Goal: Information Seeking & Learning: Learn about a topic

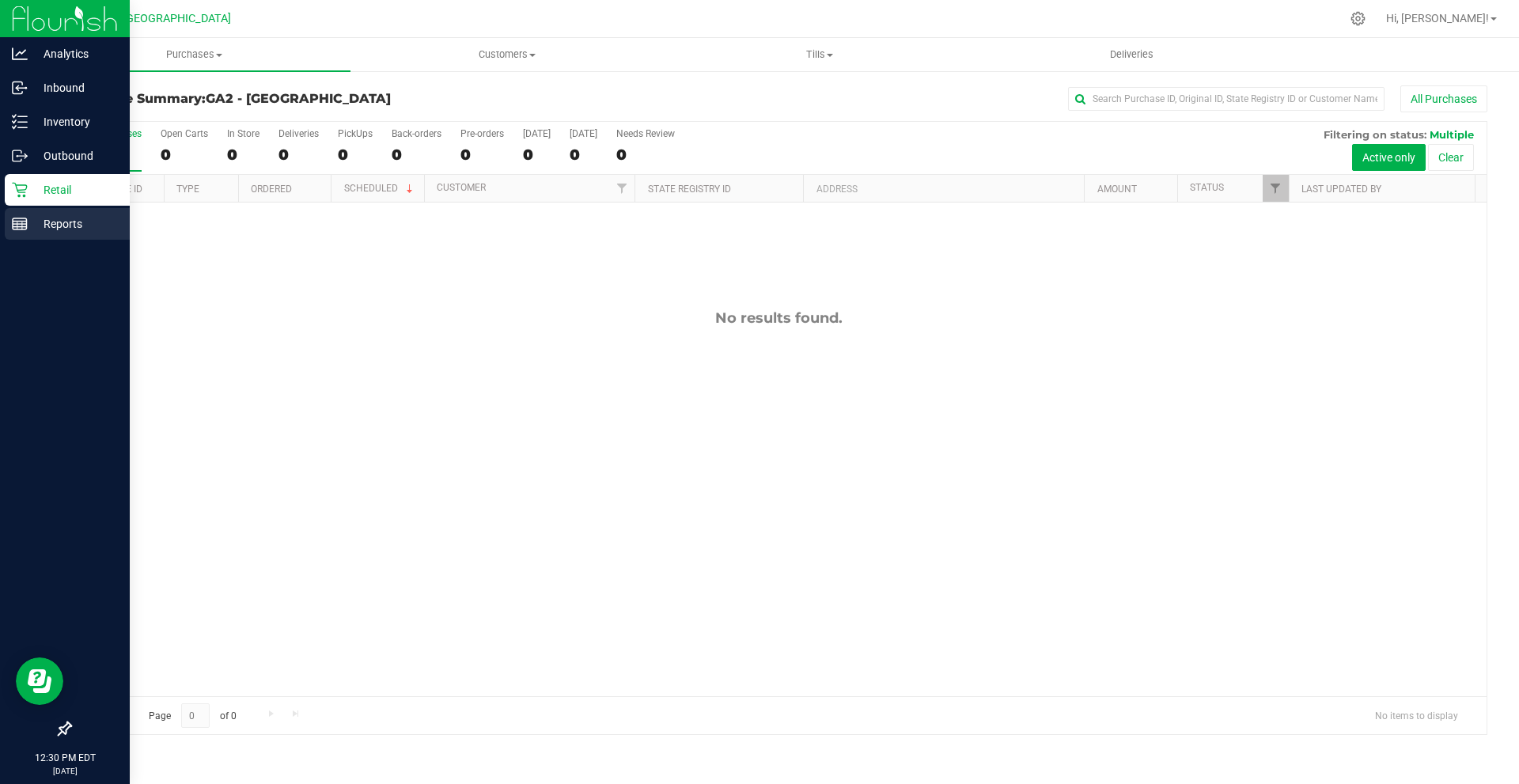
click at [91, 237] on div "Reports" at bounding box center [67, 224] width 125 height 32
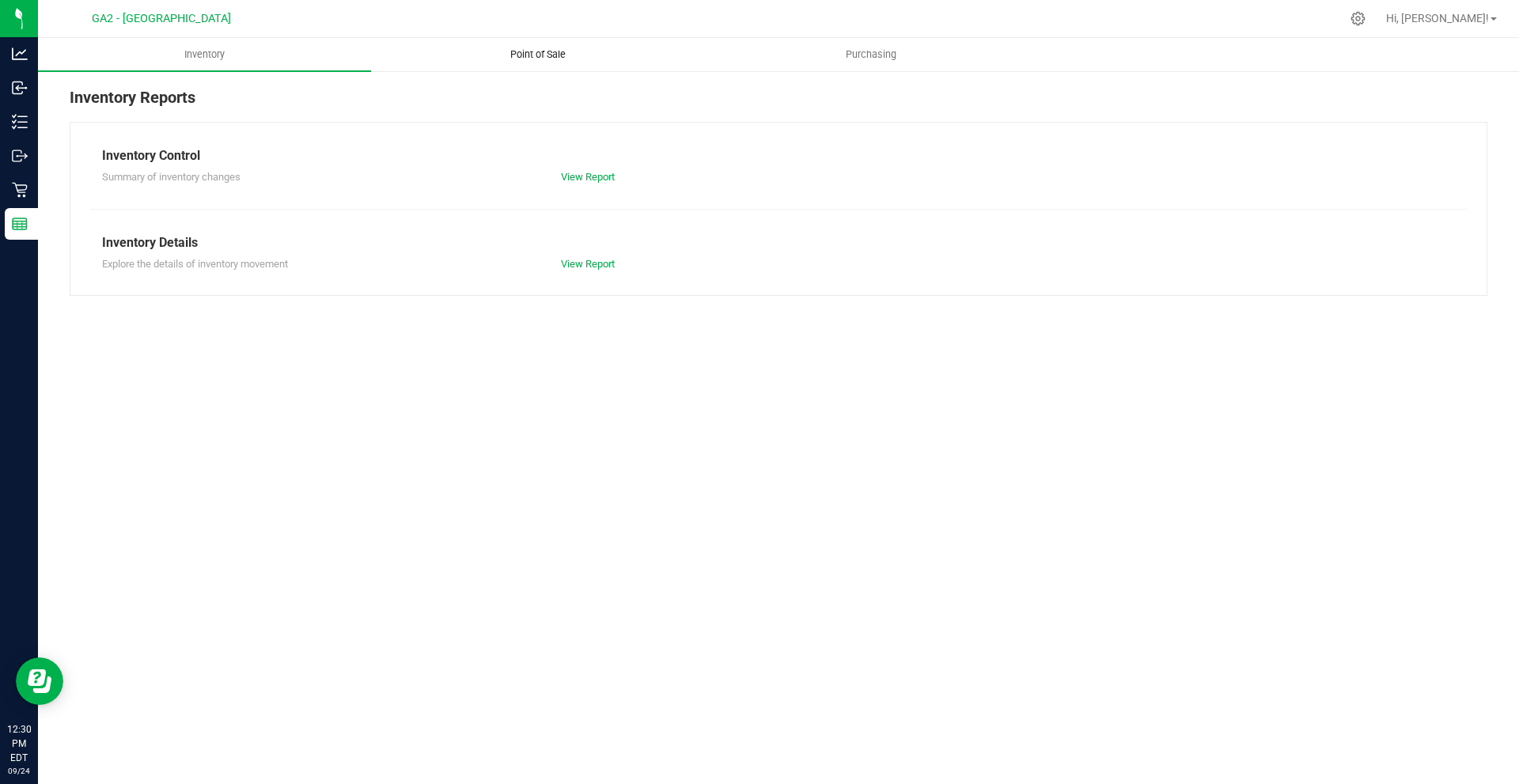
click at [546, 62] on uib-tab-heading "Point of Sale" at bounding box center [537, 55] width 332 height 32
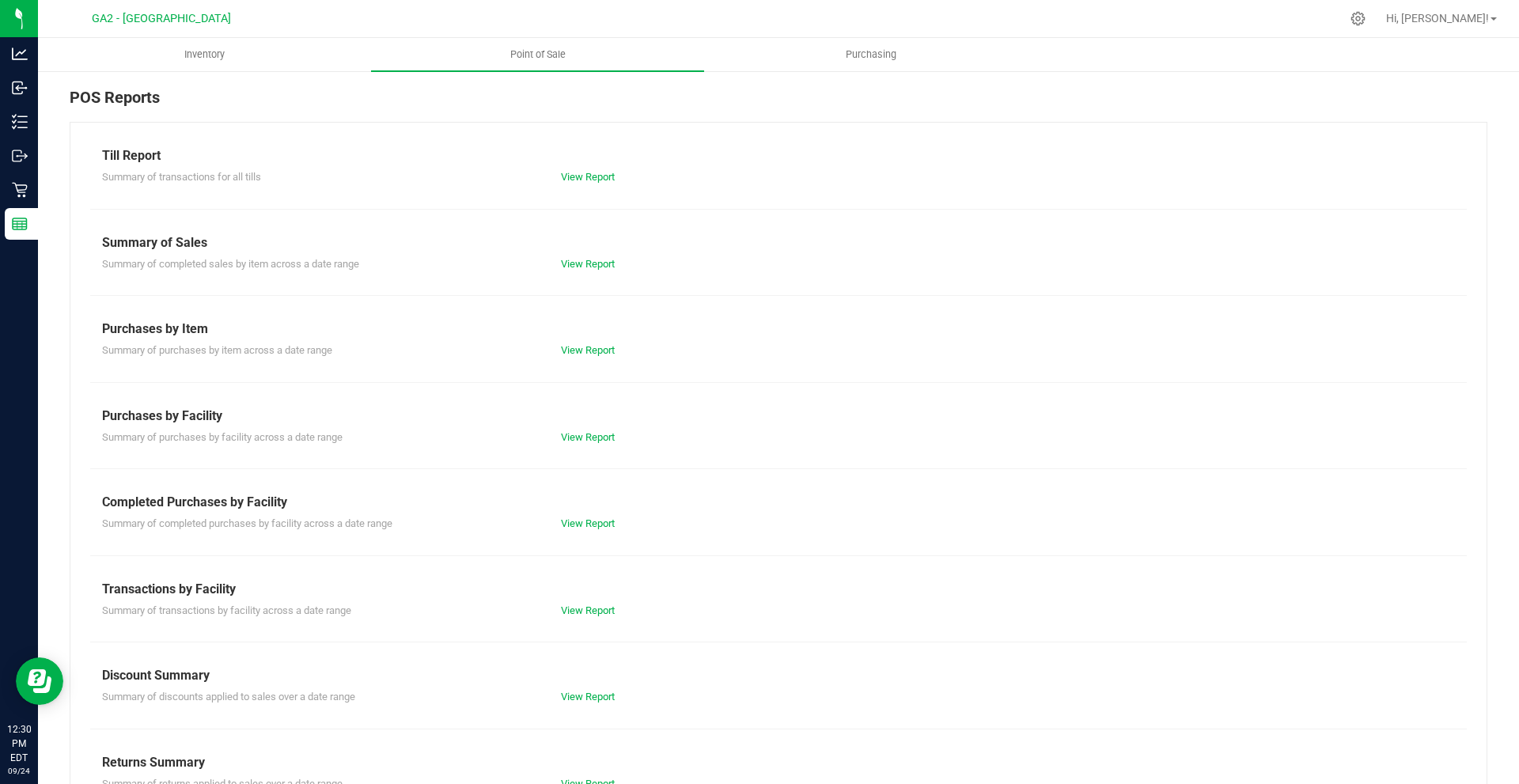
click at [602, 274] on div "Till Report Summary of transactions for all tills View Report Summary of Sales …" at bounding box center [778, 469] width 1418 height 694
click at [599, 264] on link "View Report" at bounding box center [588, 264] width 54 height 12
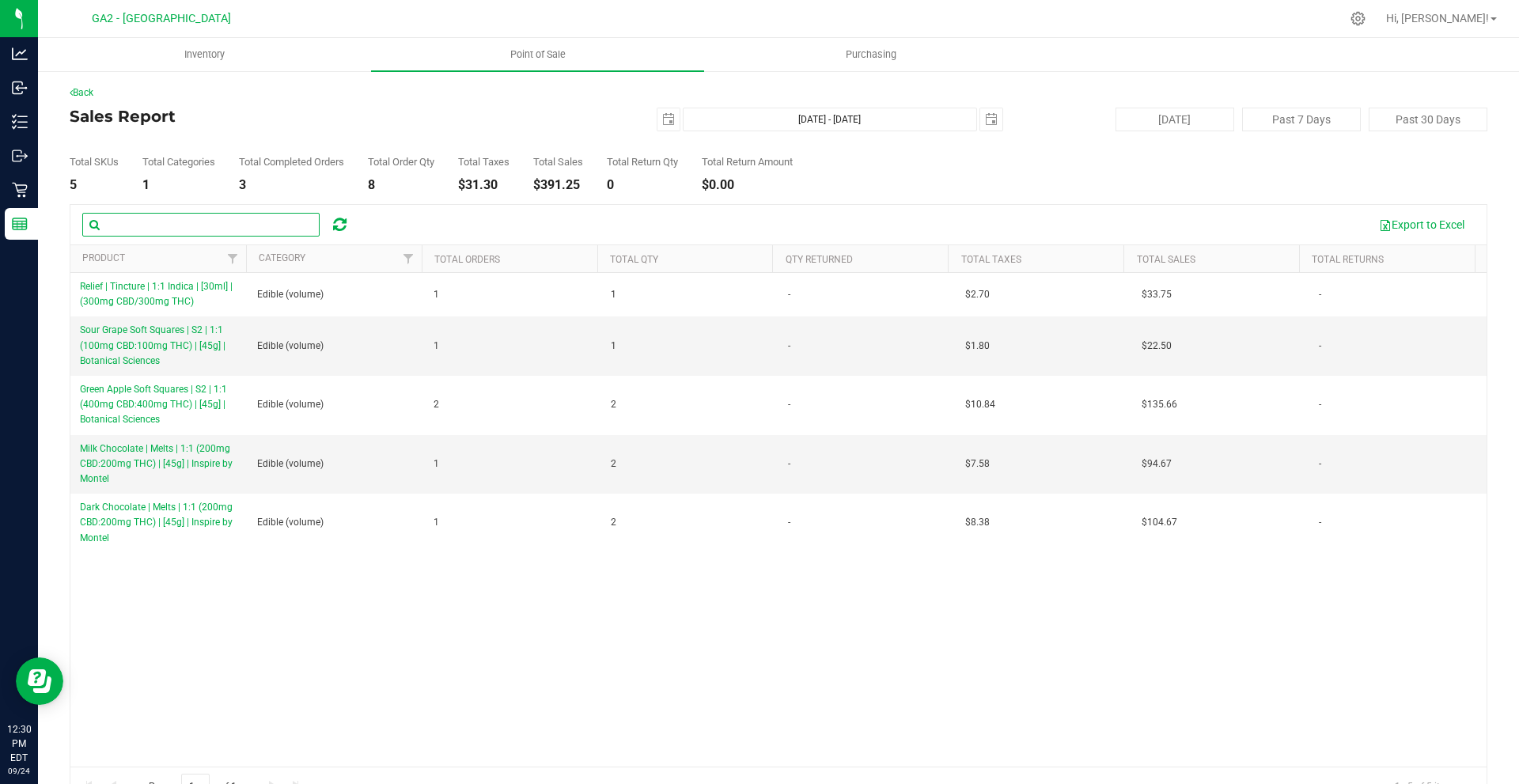
click at [107, 223] on input "text" at bounding box center [200, 224] width 237 height 24
type input "melt"
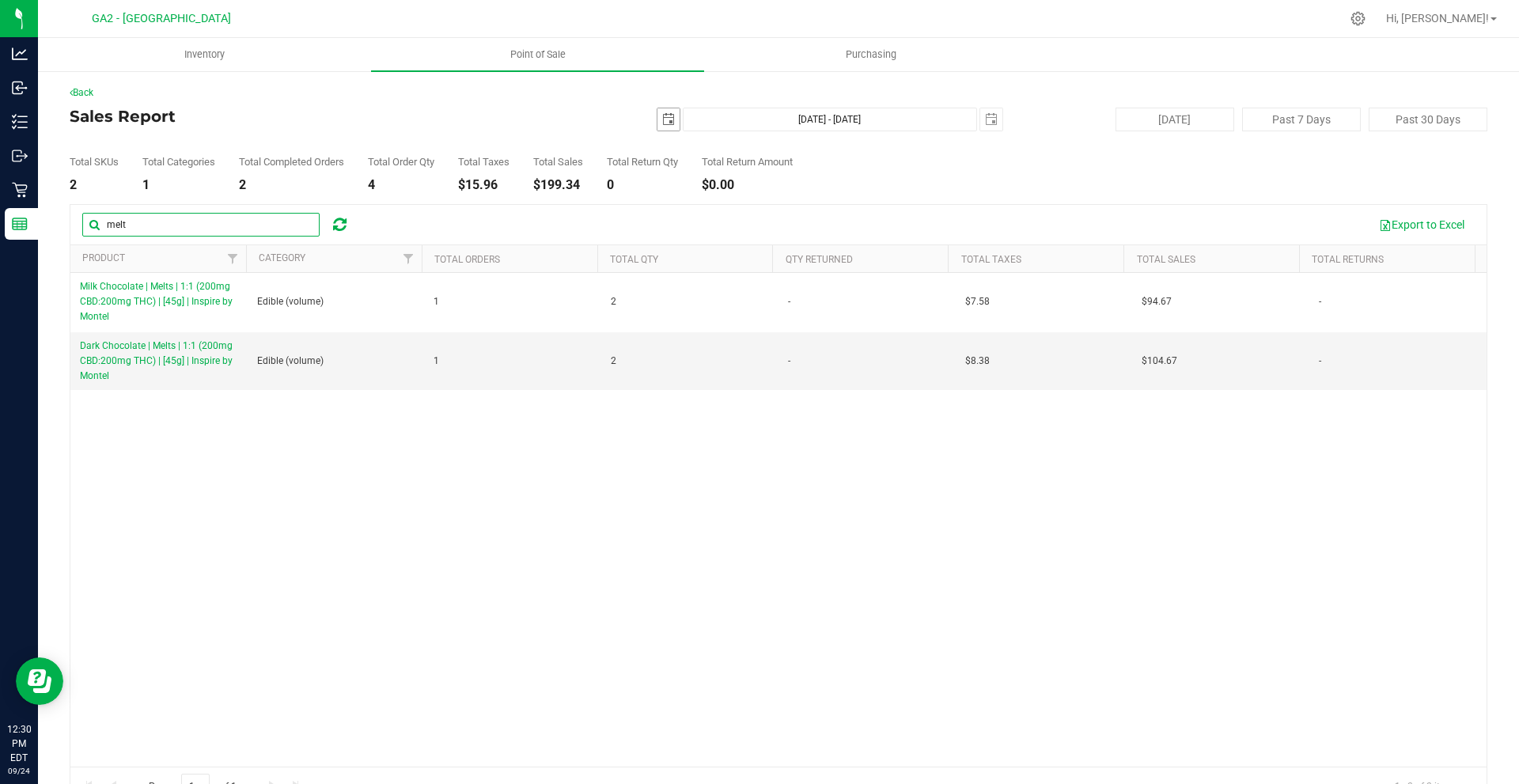
click at [668, 126] on span "select" at bounding box center [668, 119] width 22 height 22
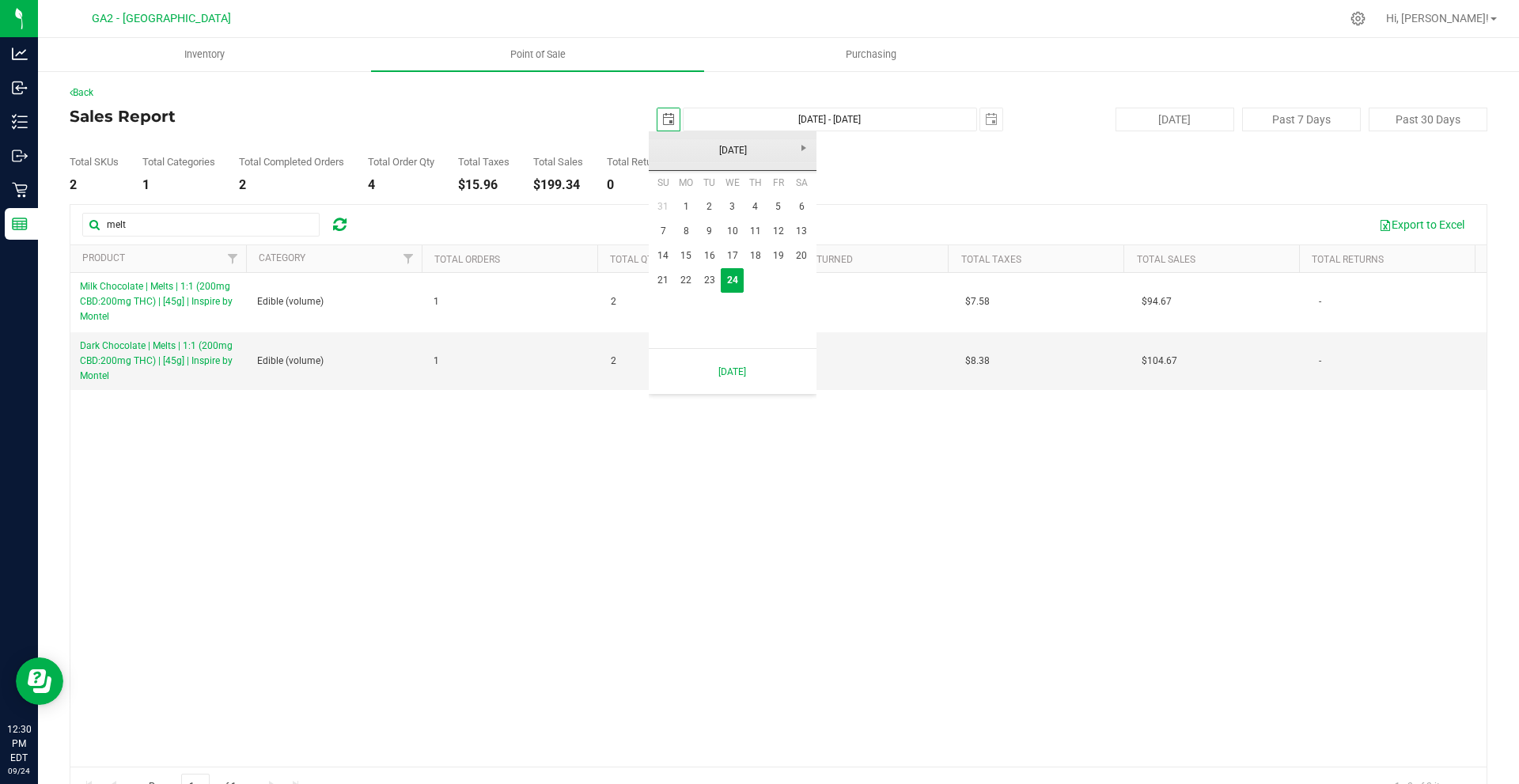
scroll to position [0, 40]
click at [664, 155] on link "[DATE]" at bounding box center [732, 150] width 170 height 24
click at [674, 199] on link "Jan" at bounding box center [672, 193] width 41 height 41
click at [732, 210] on link "1" at bounding box center [732, 206] width 23 height 24
type input "[DATE]"
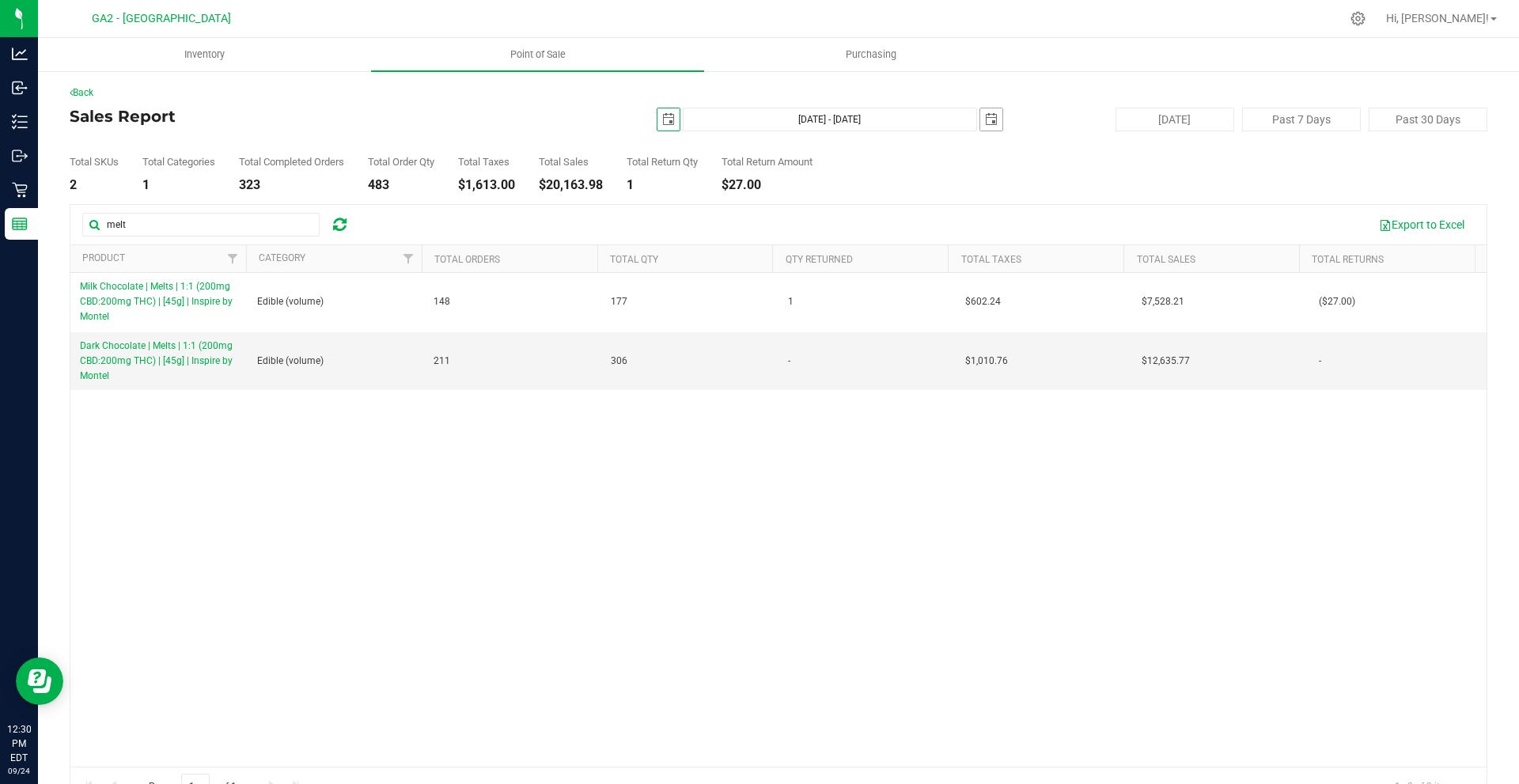
click at [985, 120] on span "select" at bounding box center [991, 119] width 12 height 12
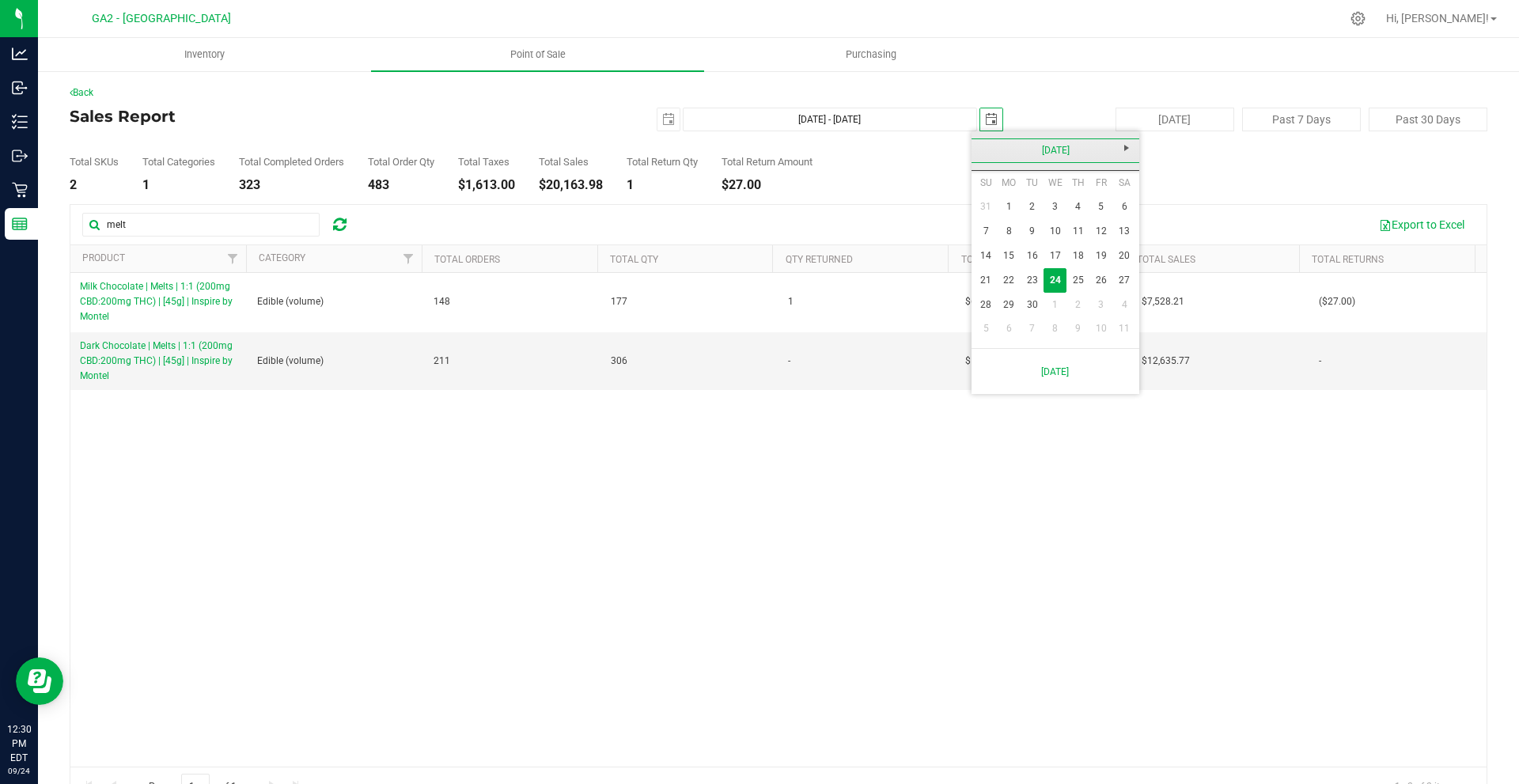
click at [988, 153] on link "[DATE]" at bounding box center [1056, 150] width 170 height 24
click at [1041, 201] on link "Feb" at bounding box center [1035, 193] width 41 height 41
click at [1120, 205] on link "1" at bounding box center [1125, 206] width 23 height 24
type input "[DATE] - [DATE]"
type input "[DATE]"
